Goal: Task Accomplishment & Management: Complete application form

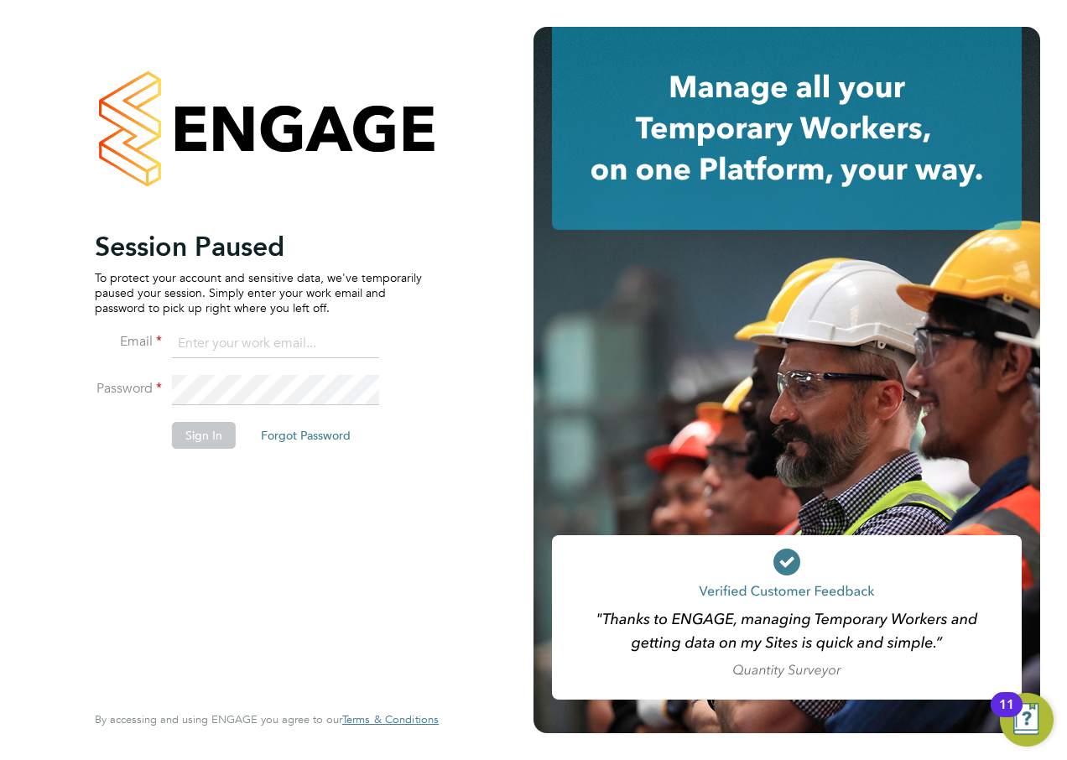
drag, startPoint x: 0, startPoint y: 0, endPoint x: 283, endPoint y: 343, distance: 444.4
click at [283, 343] on input at bounding box center [275, 344] width 207 height 30
type input "[PERSON_NAME][EMAIL_ADDRESS][PERSON_NAME][PERSON_NAME][DOMAIN_NAME]"
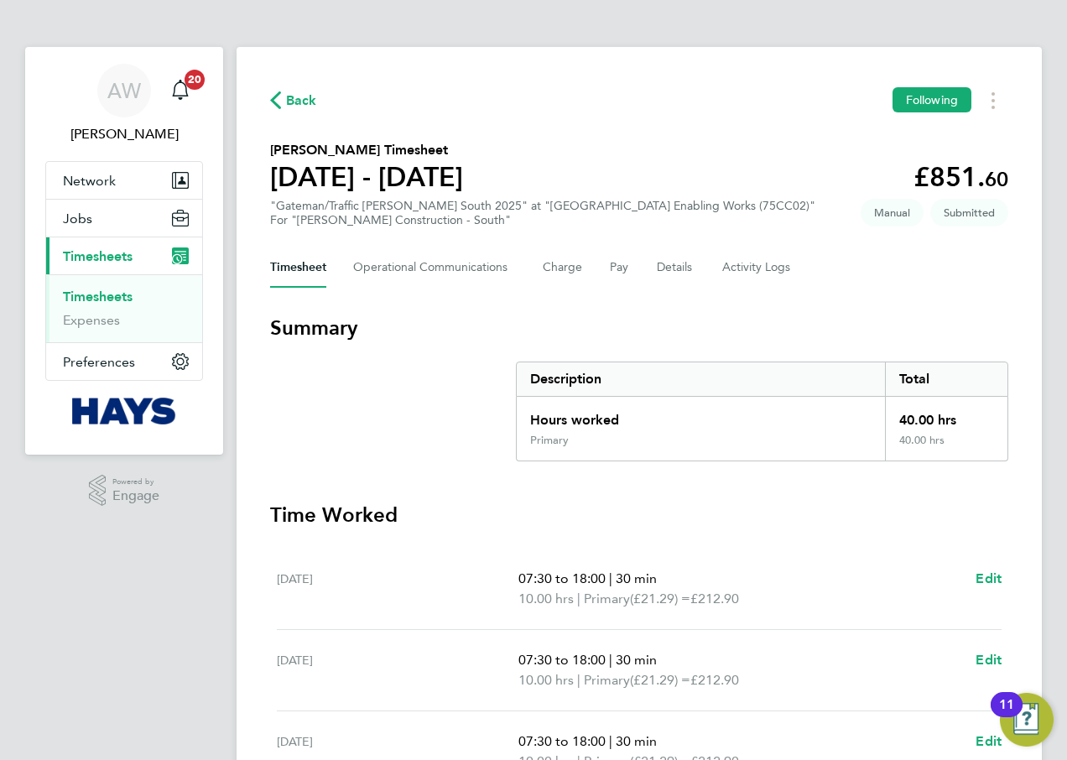
click at [117, 298] on link "Timesheets" at bounding box center [98, 296] width 70 height 16
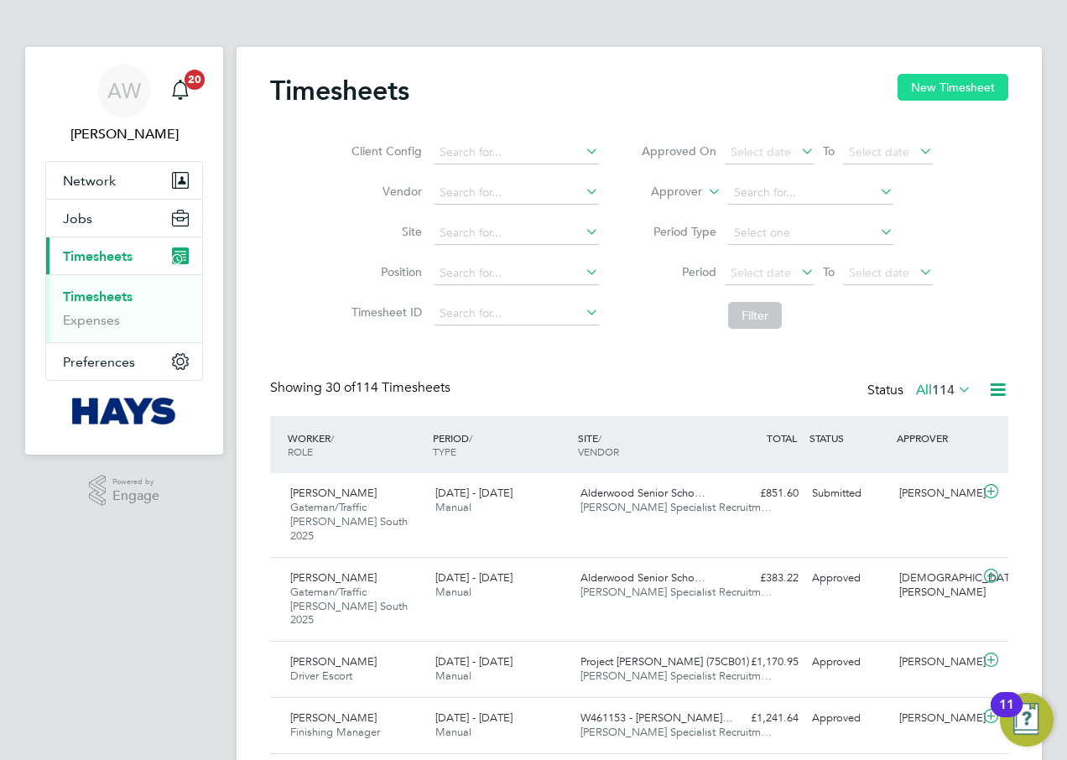
click at [921, 86] on button "New Timesheet" at bounding box center [952, 87] width 111 height 27
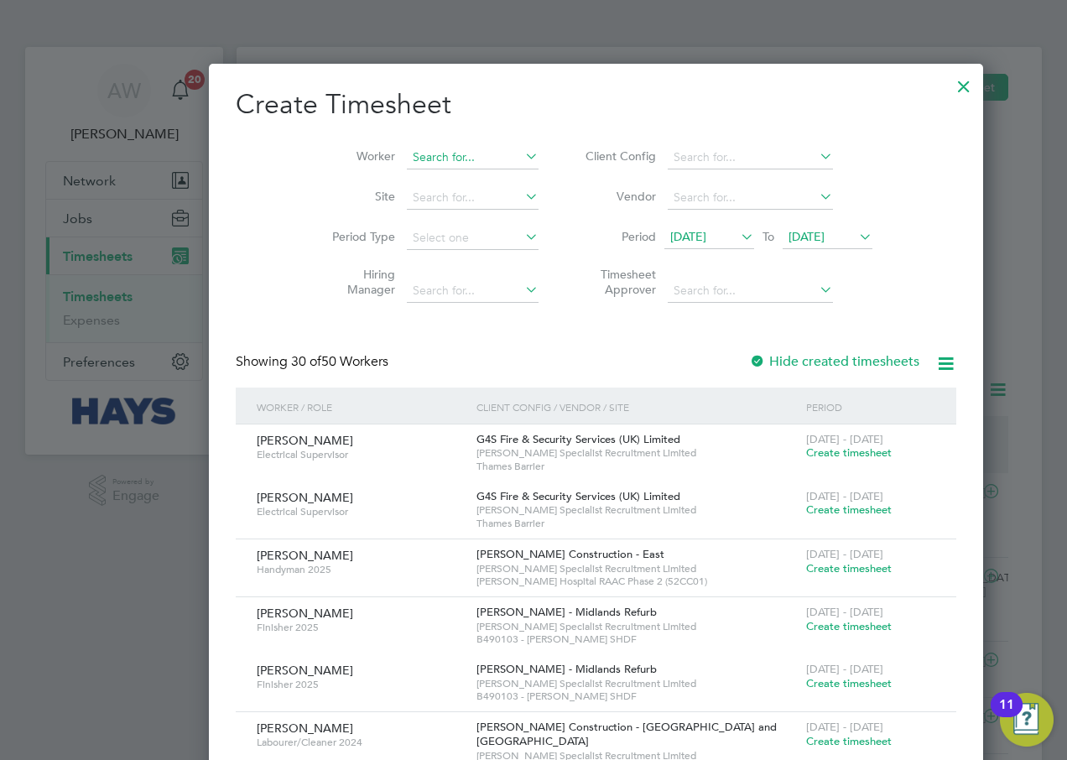
click at [418, 157] on input at bounding box center [473, 157] width 132 height 23
click at [418, 185] on li "[PERSON_NAME]" at bounding box center [450, 180] width 214 height 23
type input "[PERSON_NAME]"
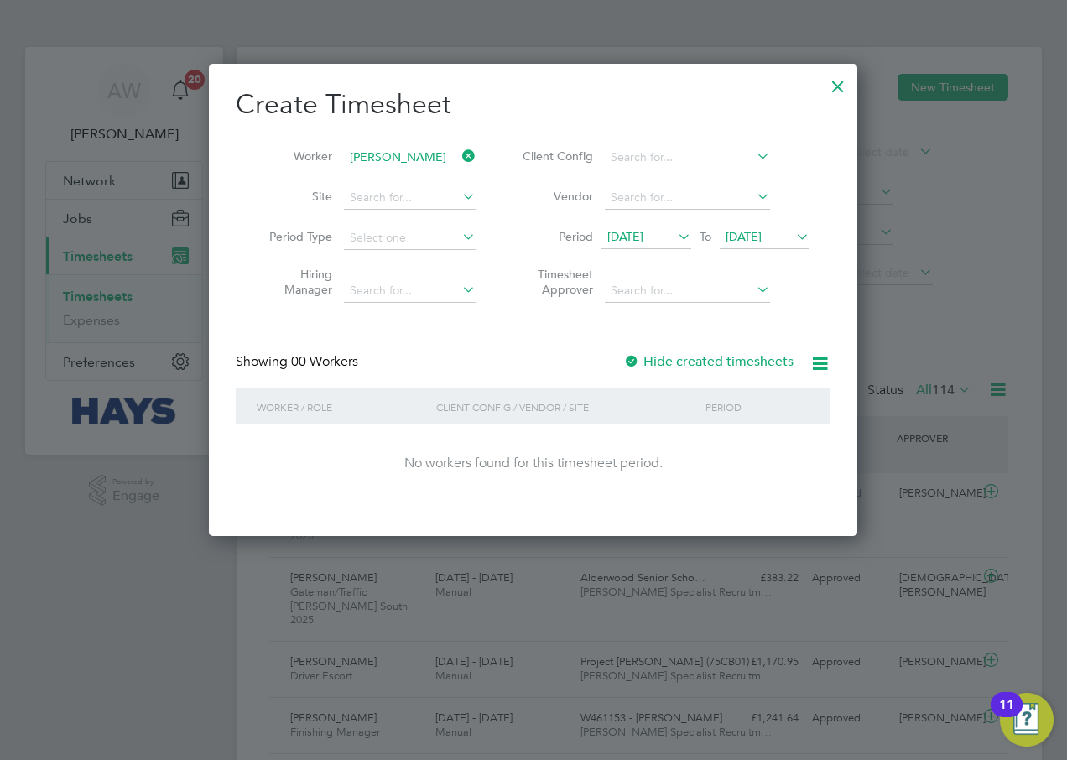
click at [637, 354] on div at bounding box center [631, 362] width 17 height 17
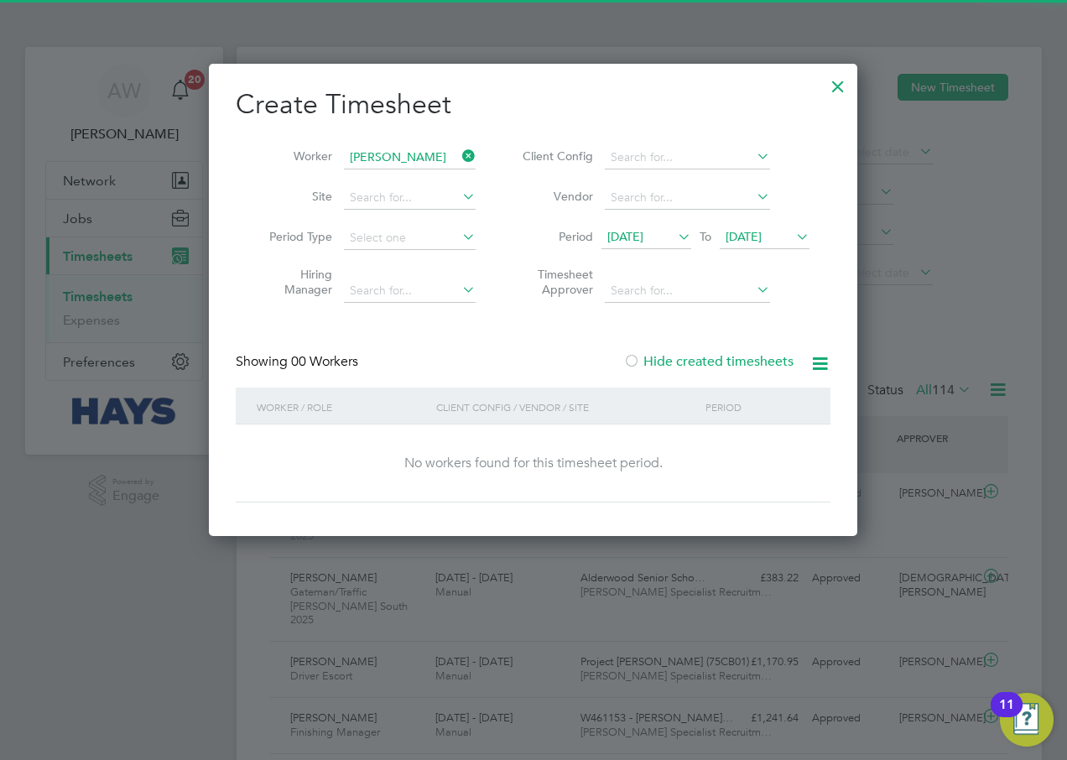
click at [762, 230] on span "[DATE]" at bounding box center [743, 236] width 36 height 15
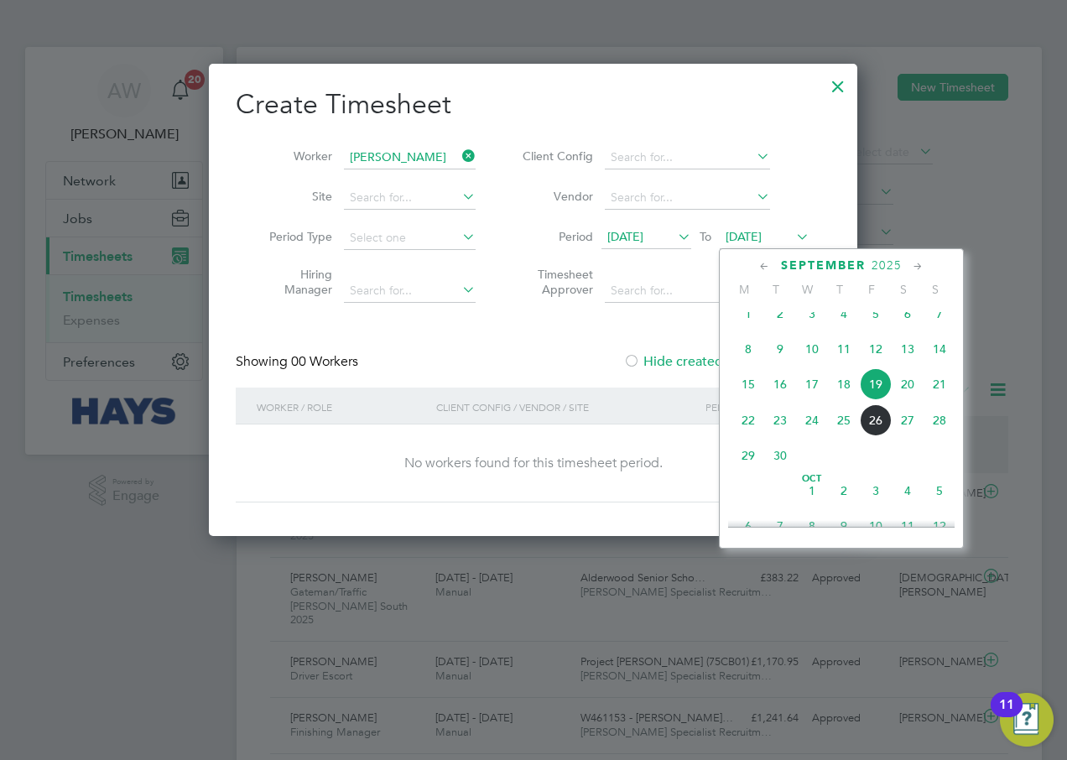
click at [867, 429] on span "26" at bounding box center [876, 420] width 32 height 32
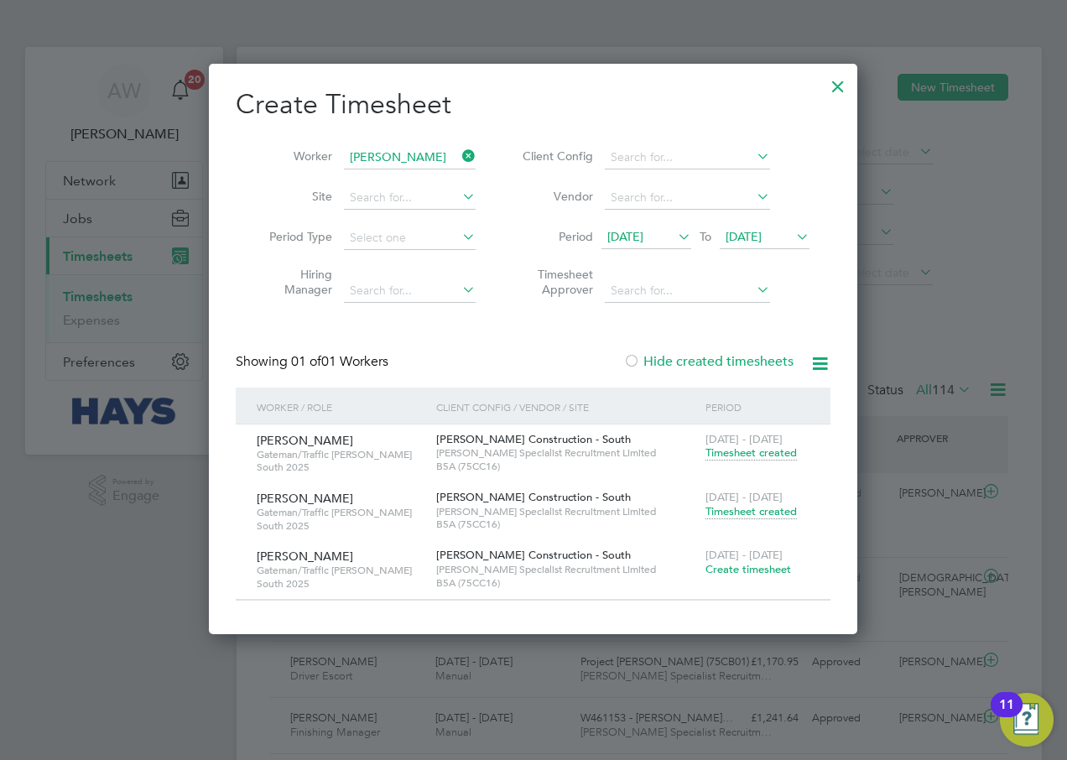
click at [772, 565] on span "Create timesheet" at bounding box center [748, 569] width 86 height 14
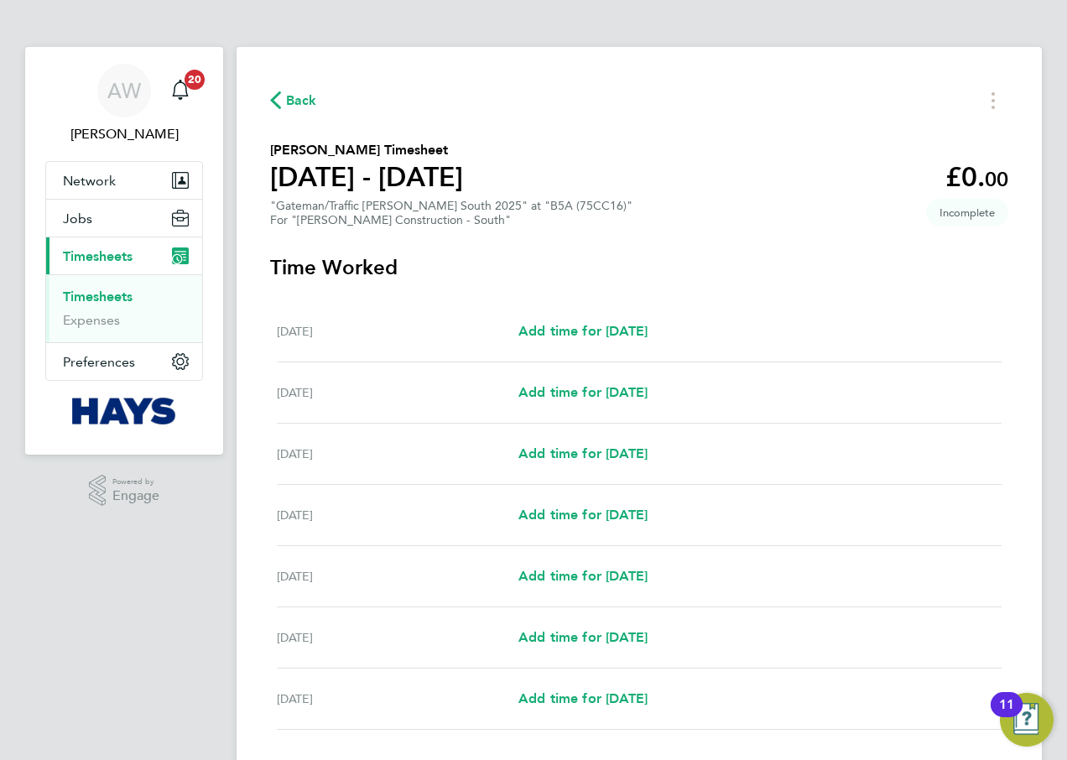
click at [609, 465] on div "[DATE] Add time for [DATE] Add time for [DATE]" at bounding box center [639, 454] width 725 height 61
click at [606, 450] on span "Add time for [DATE]" at bounding box center [582, 453] width 129 height 16
select select "30"
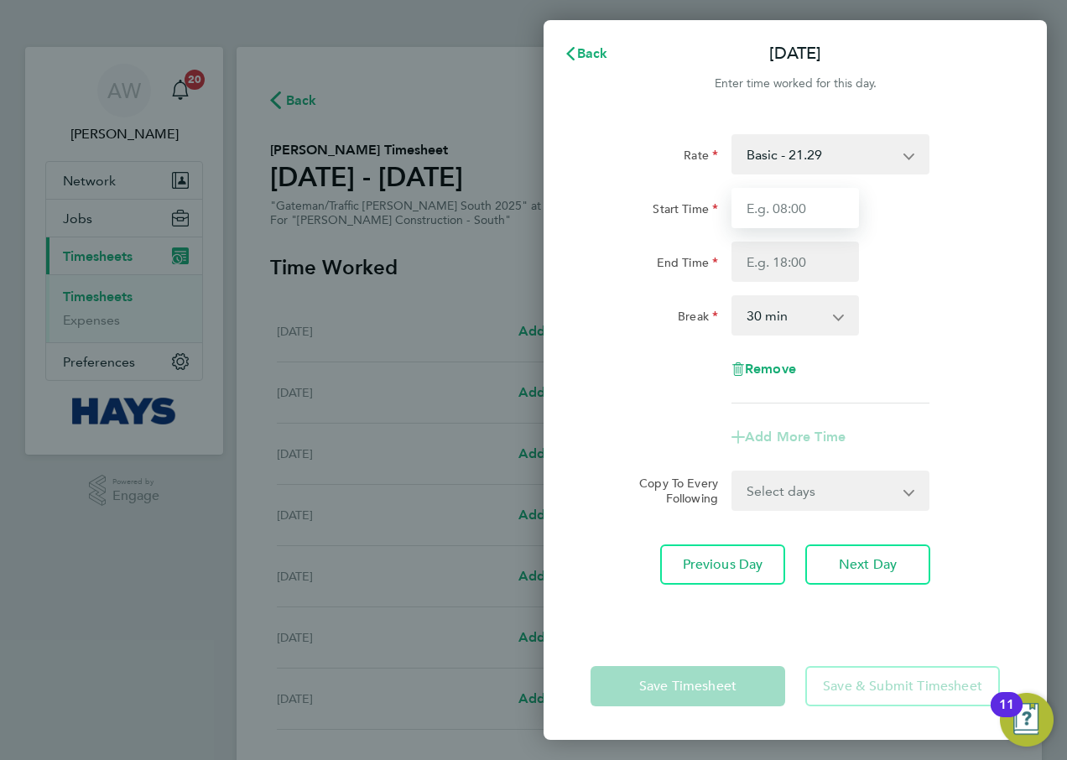
click at [808, 221] on input "Start Time" at bounding box center [794, 208] width 127 height 40
type input "07:30"
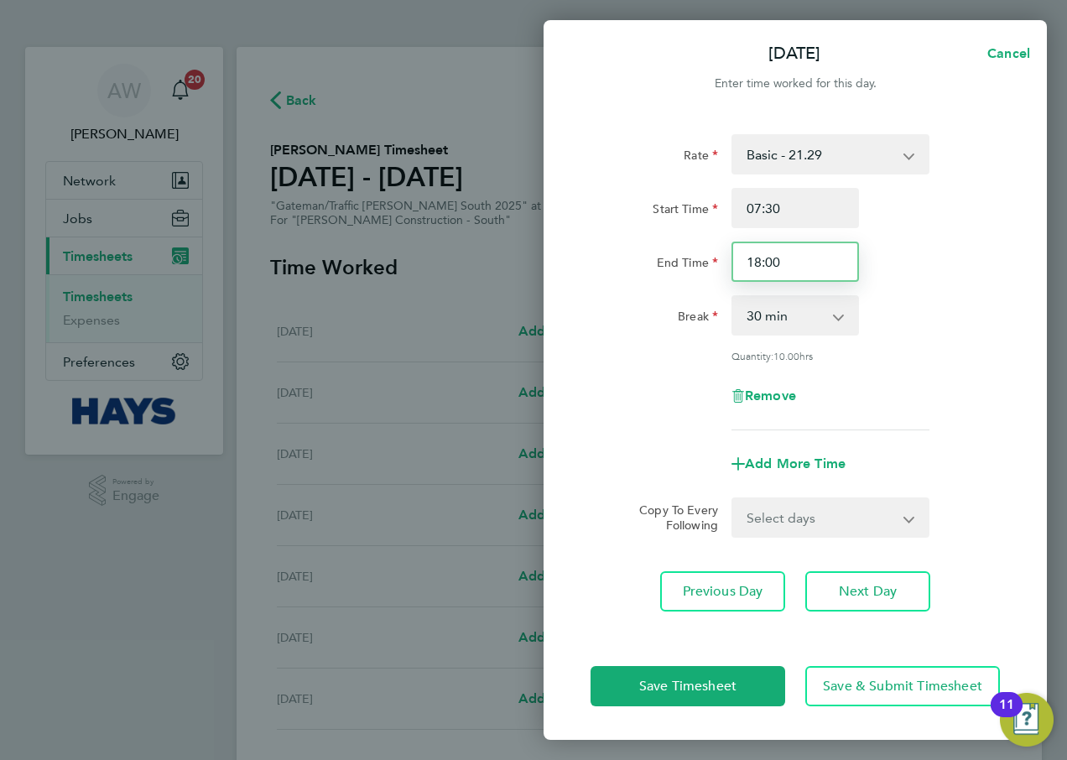
drag, startPoint x: 813, startPoint y: 267, endPoint x: 657, endPoint y: 267, distance: 156.8
click at [657, 267] on div "End Time 18:00" at bounding box center [795, 262] width 423 height 40
type input "17:00"
click at [921, 268] on div "End Time 17:00" at bounding box center [795, 262] width 423 height 40
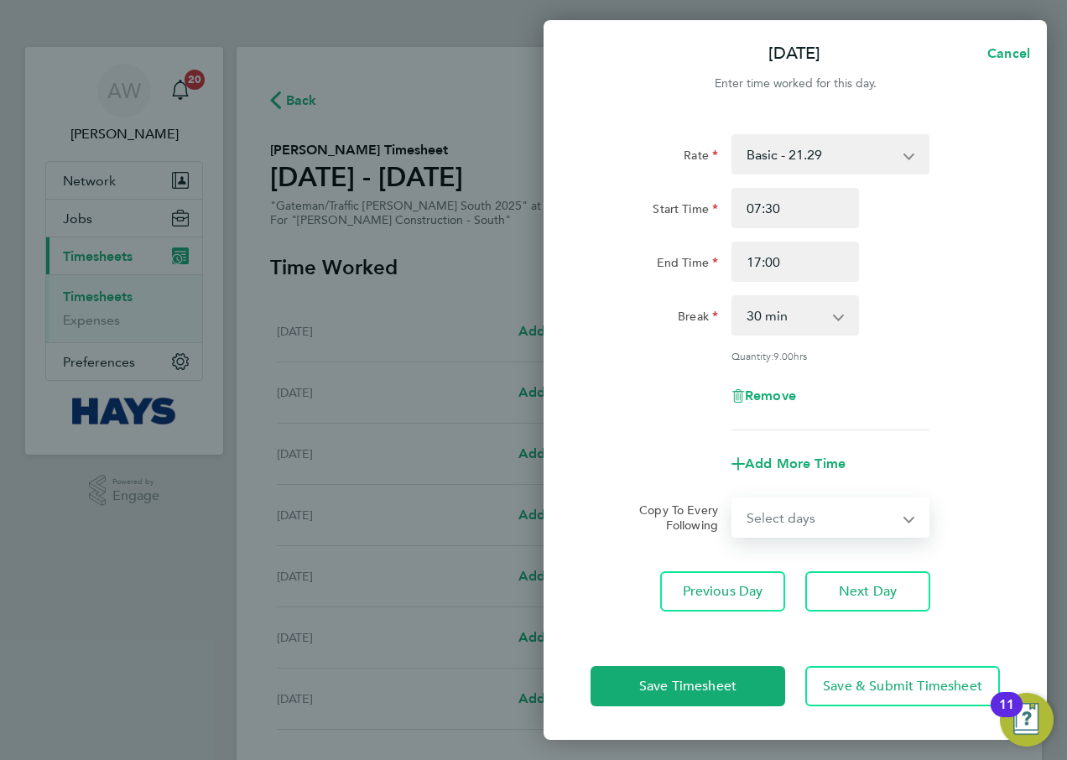
click at [820, 501] on select "Select days Day [DATE] [DATE] [DATE] [DATE]" at bounding box center [821, 517] width 176 height 37
select select "TUE"
click at [733, 499] on select "Select days Day [DATE] [DATE] [DATE] [DATE]" at bounding box center [821, 517] width 176 height 37
select select "[DATE]"
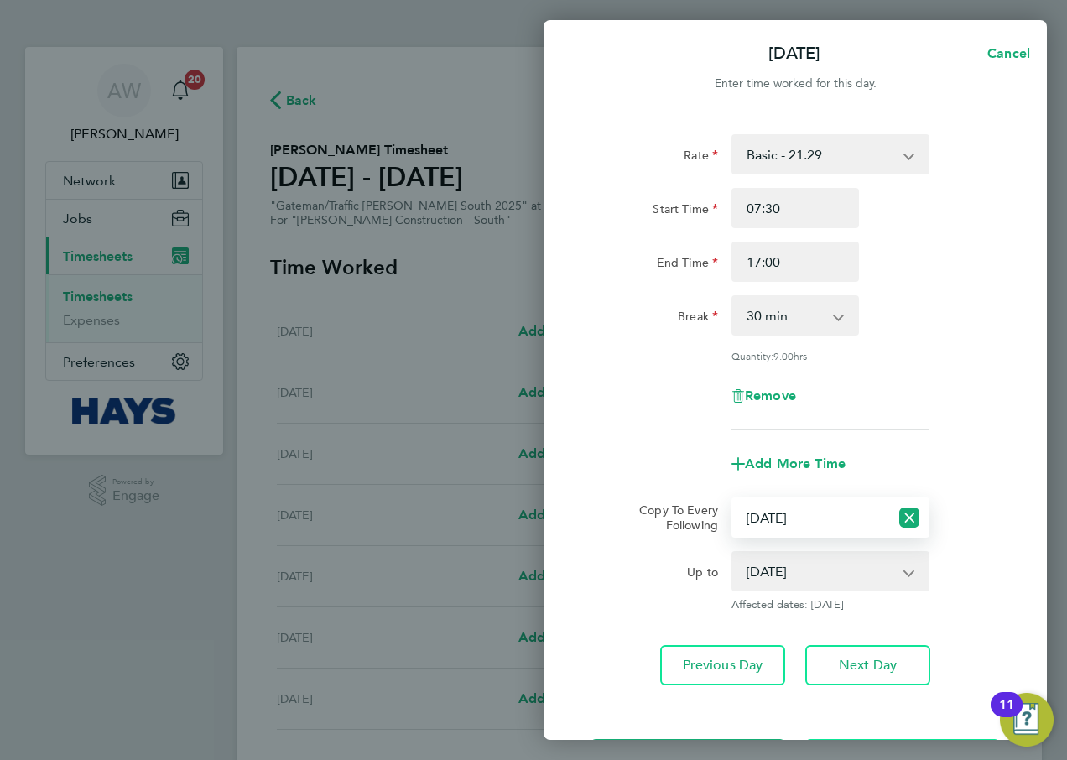
click at [814, 524] on select "Select days Day [DATE] [DATE] [DATE] [DATE]" at bounding box center [811, 517] width 156 height 37
select select "DAY"
click at [733, 499] on select "Select days Day [DATE] [DATE] [DATE] [DATE]" at bounding box center [811, 517] width 156 height 37
click at [793, 564] on select "[DATE] [DATE] [DATE] [DATE]" at bounding box center [820, 571] width 174 height 37
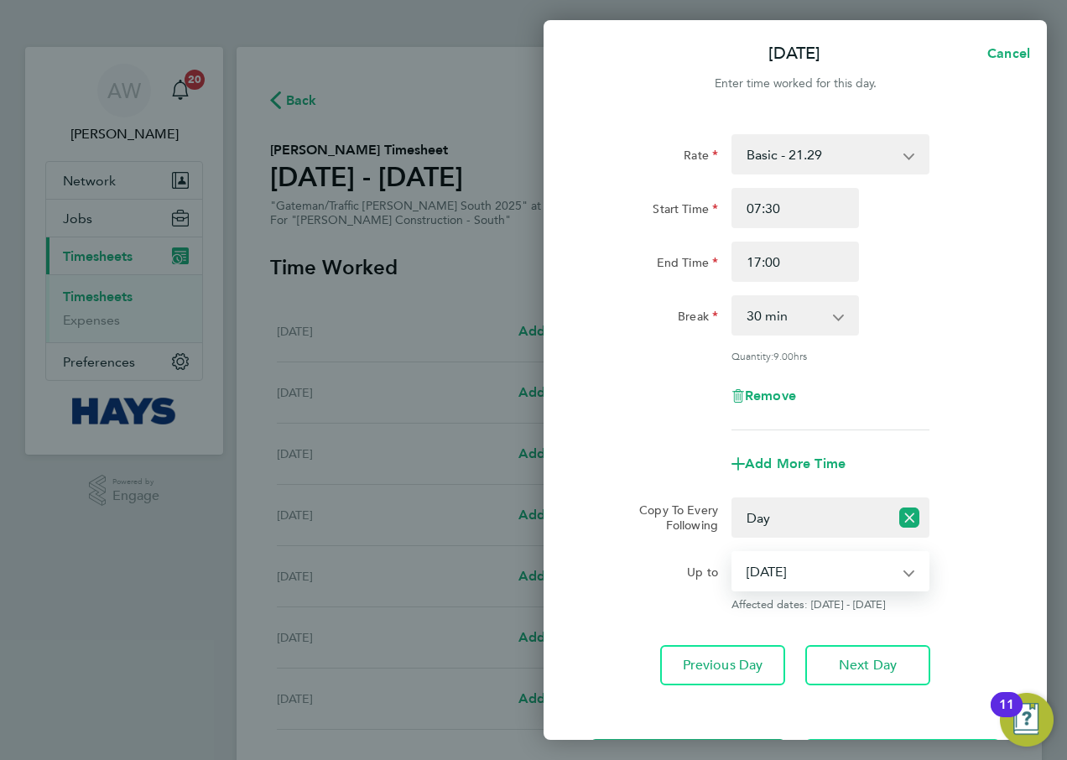
select select "[DATE]"
click at [733, 553] on select "[DATE] [DATE] [DATE] [DATE]" at bounding box center [820, 571] width 174 height 37
click at [599, 391] on div "Remove" at bounding box center [795, 396] width 423 height 40
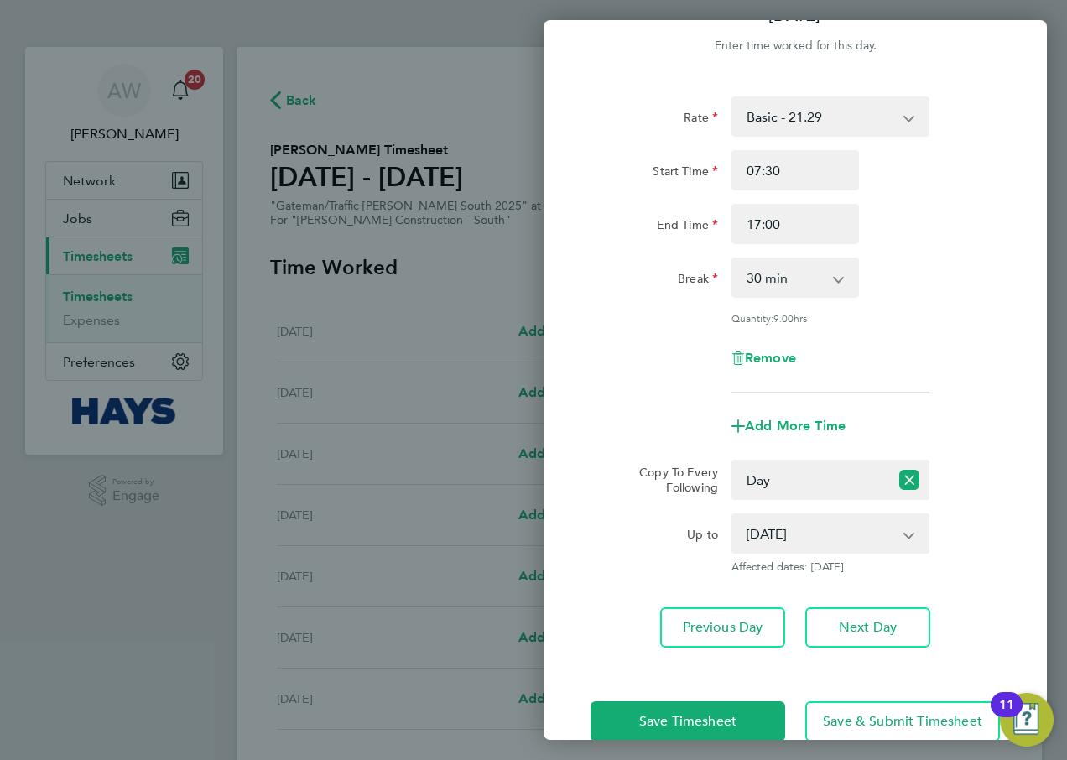
scroll to position [71, 0]
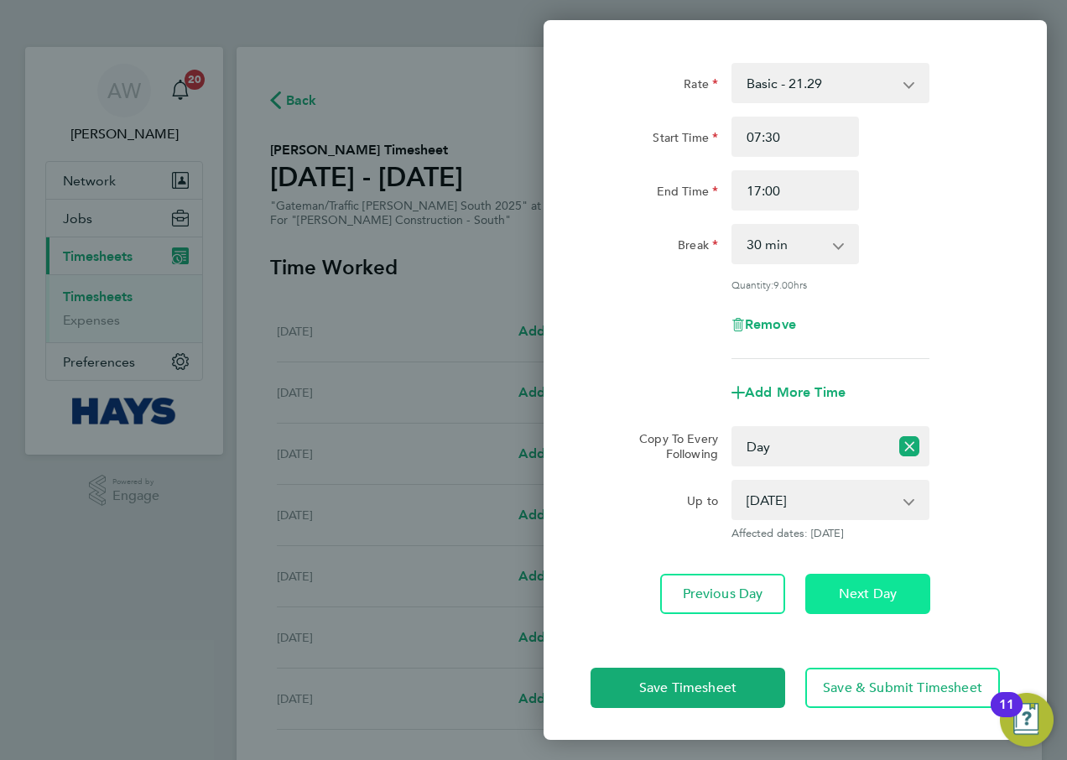
click at [855, 603] on button "Next Day" at bounding box center [867, 594] width 125 height 40
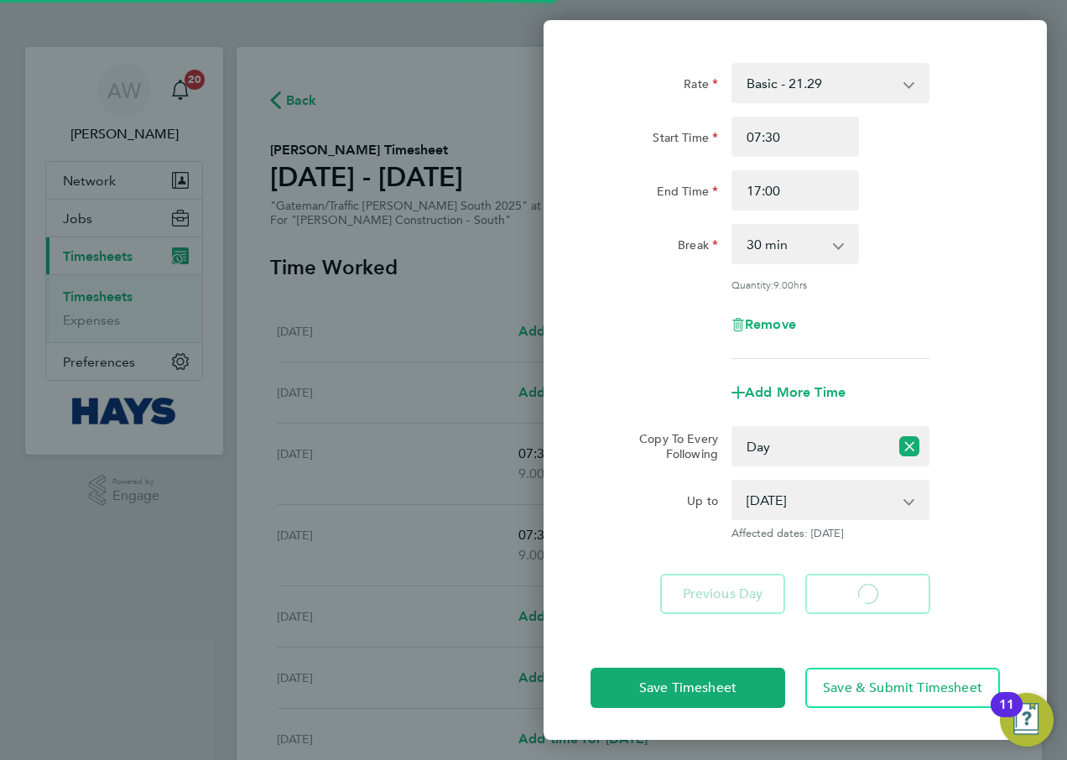
select select "30"
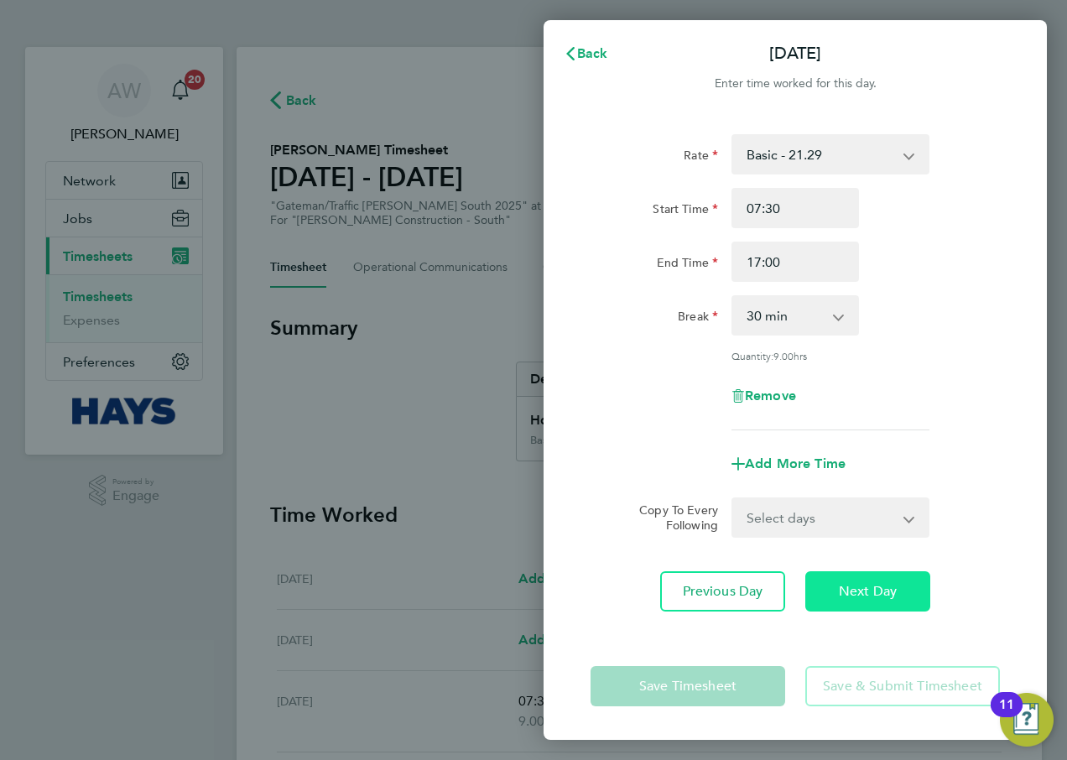
click at [901, 585] on button "Next Day" at bounding box center [867, 591] width 125 height 40
select select "30"
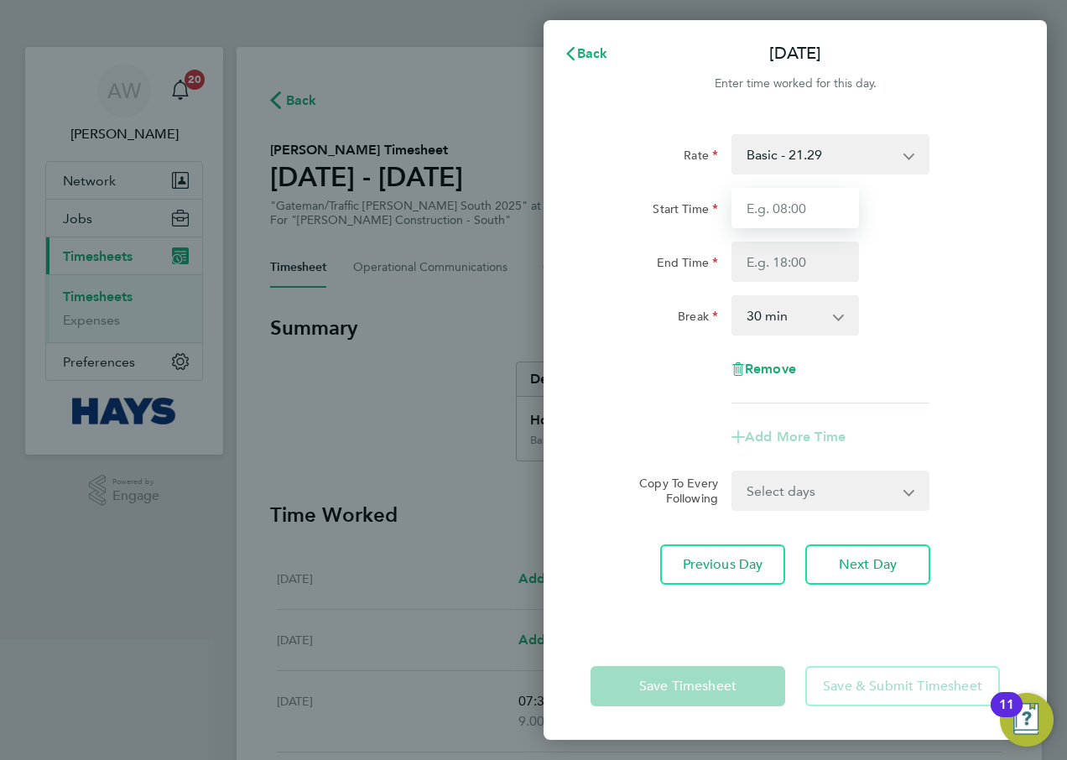
click at [828, 203] on input "Start Time" at bounding box center [794, 208] width 127 height 40
type input "07:30"
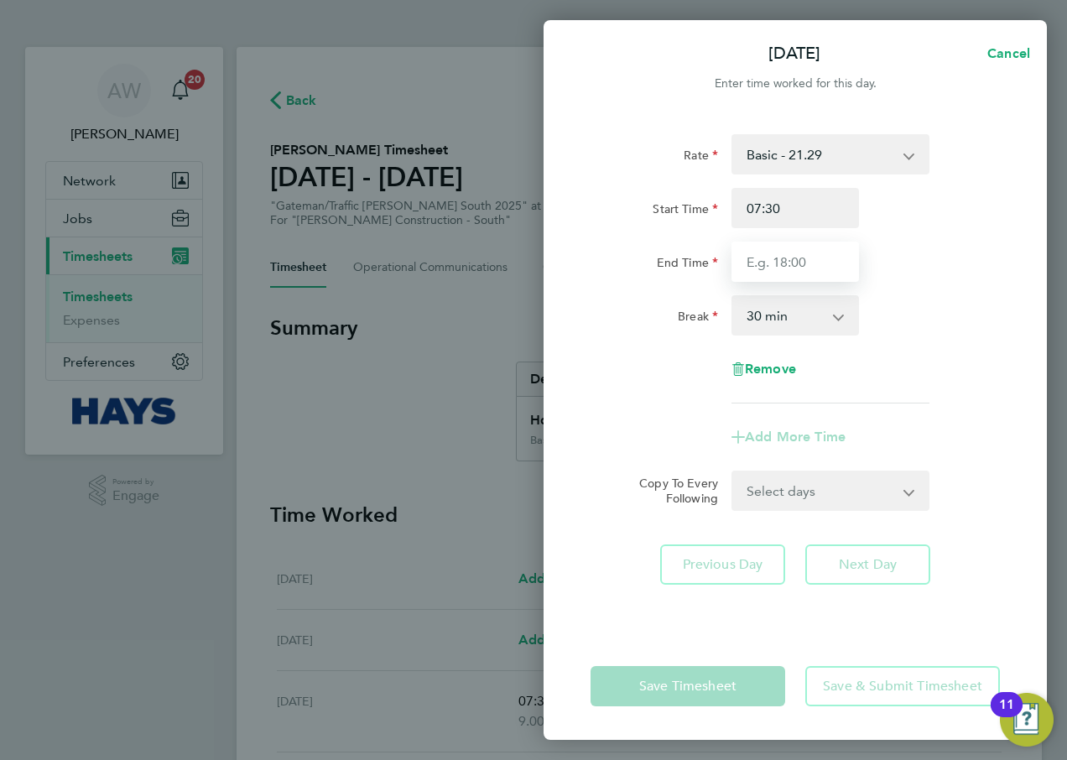
click at [815, 263] on input "End Time" at bounding box center [794, 262] width 127 height 40
type input "13:00"
click at [918, 247] on div "End Time 13:00" at bounding box center [795, 262] width 423 height 40
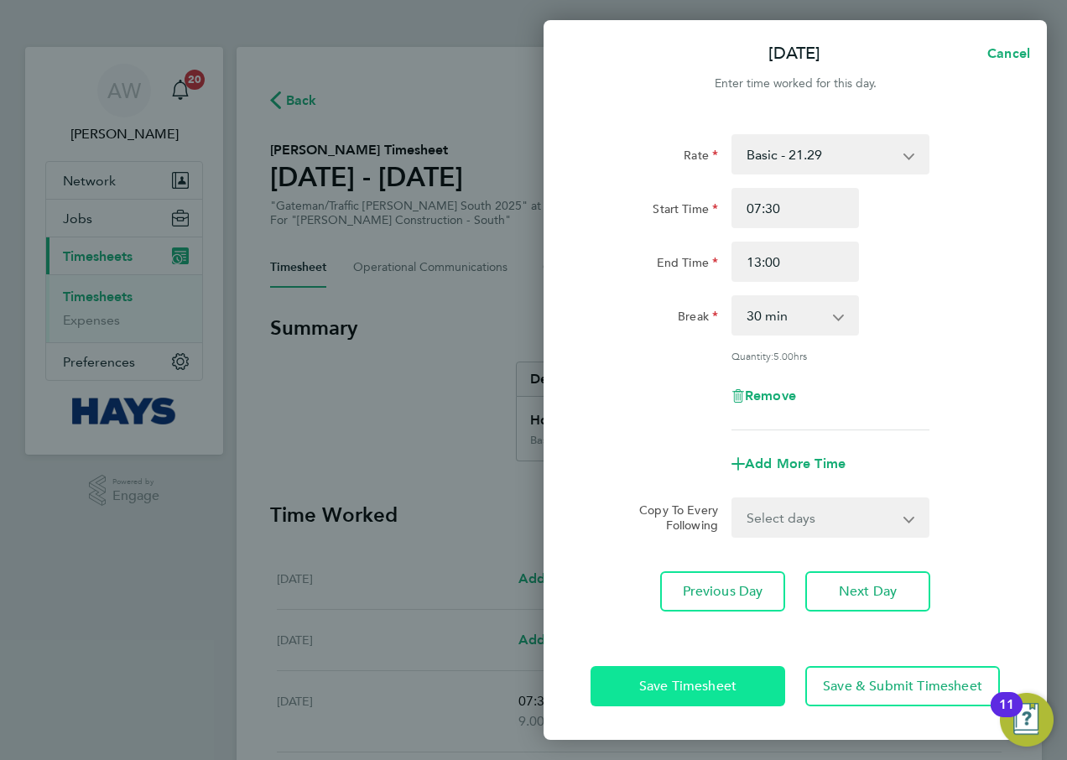
click at [725, 682] on span "Save Timesheet" at bounding box center [687, 686] width 97 height 17
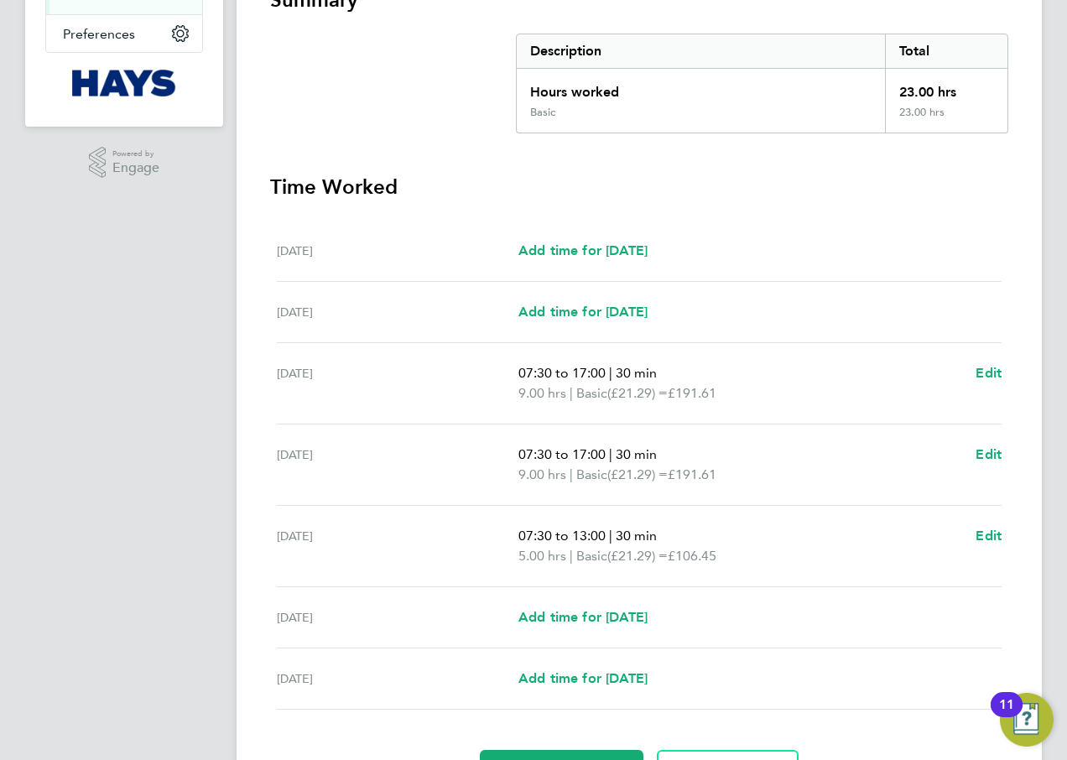
scroll to position [425, 0]
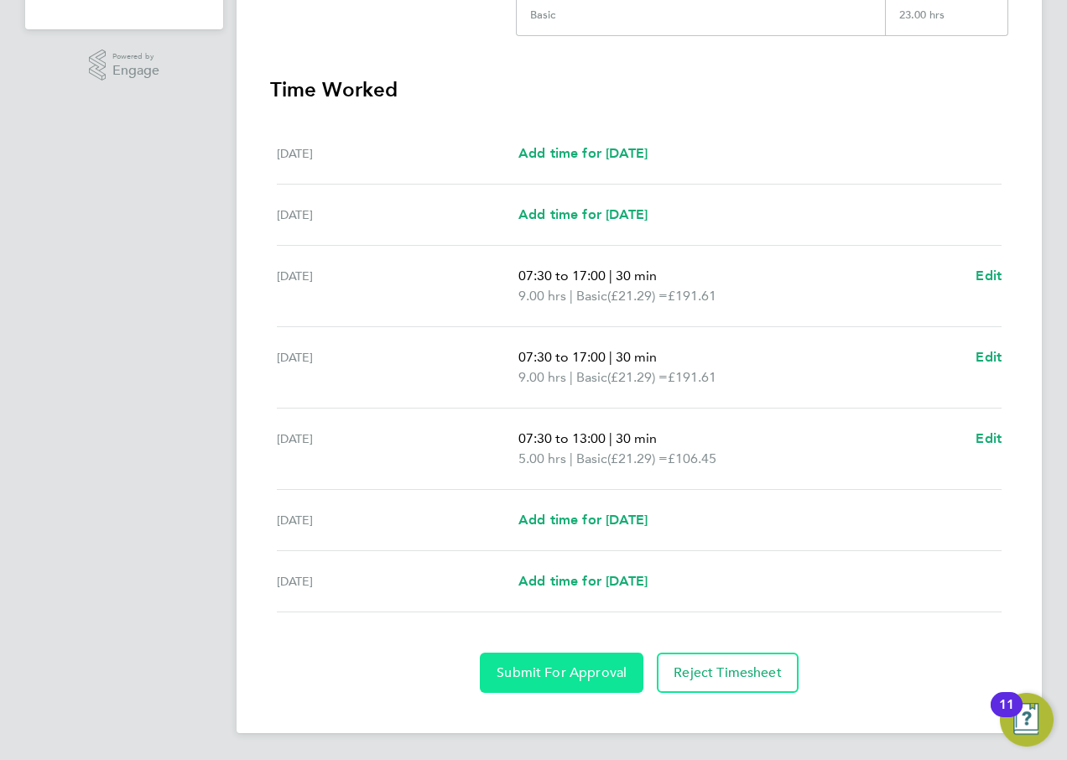
click at [592, 684] on button "Submit For Approval" at bounding box center [562, 672] width 164 height 40
